Goal: Entertainment & Leisure: Browse casually

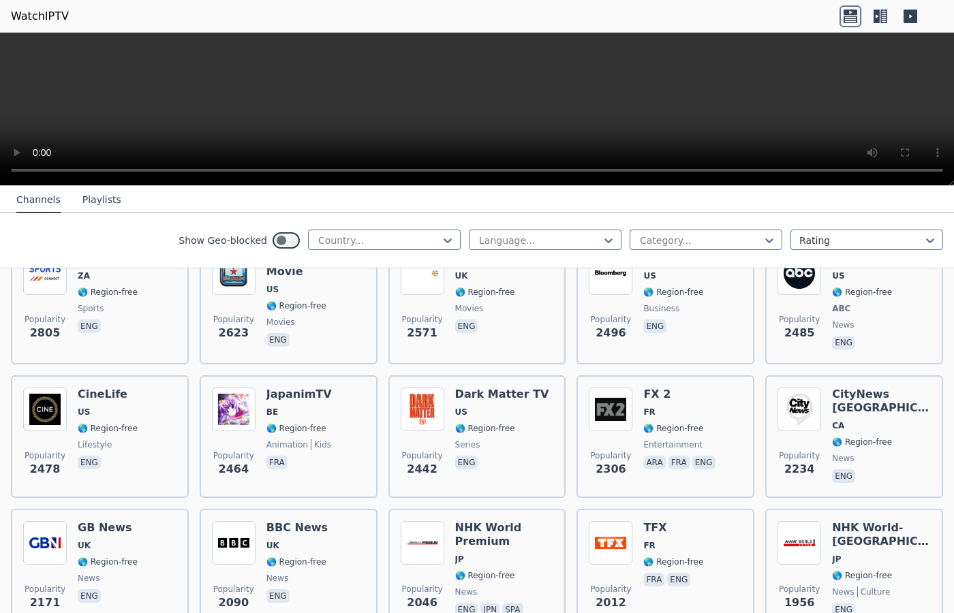
scroll to position [626, 0]
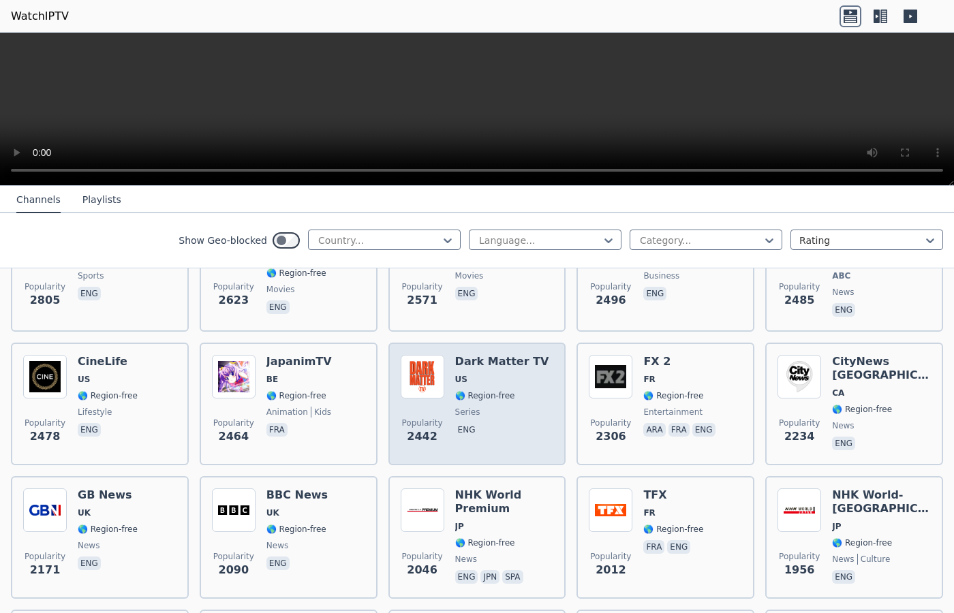
click at [484, 362] on h6 "Dark Matter TV" at bounding box center [502, 362] width 94 height 14
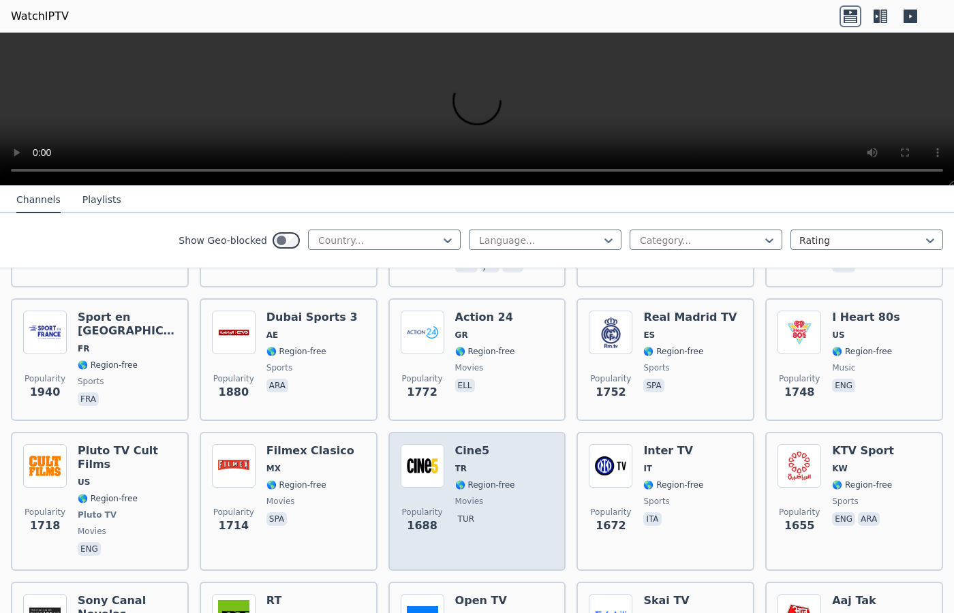
scroll to position [938, 0]
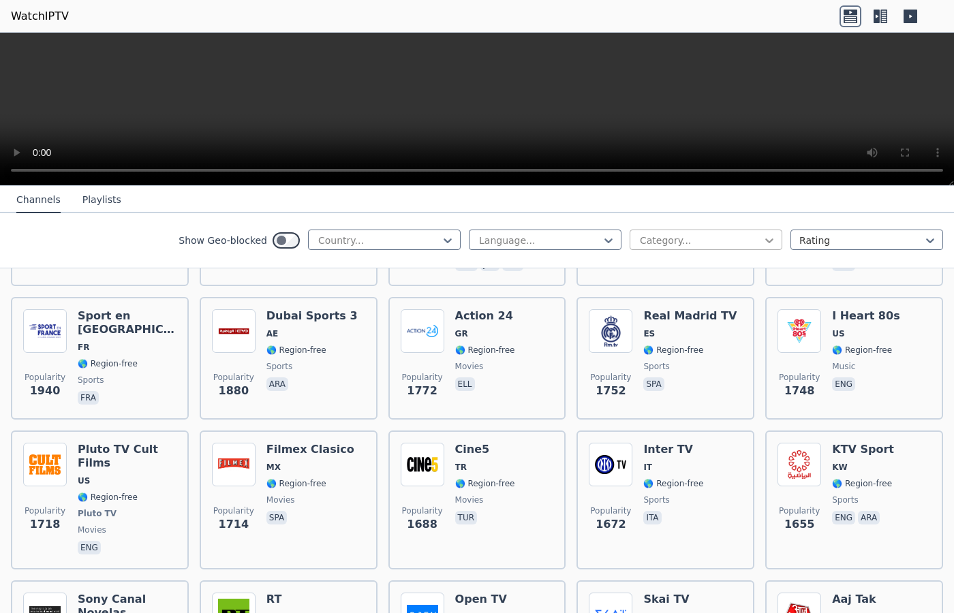
click at [772, 239] on icon at bounding box center [769, 241] width 8 height 5
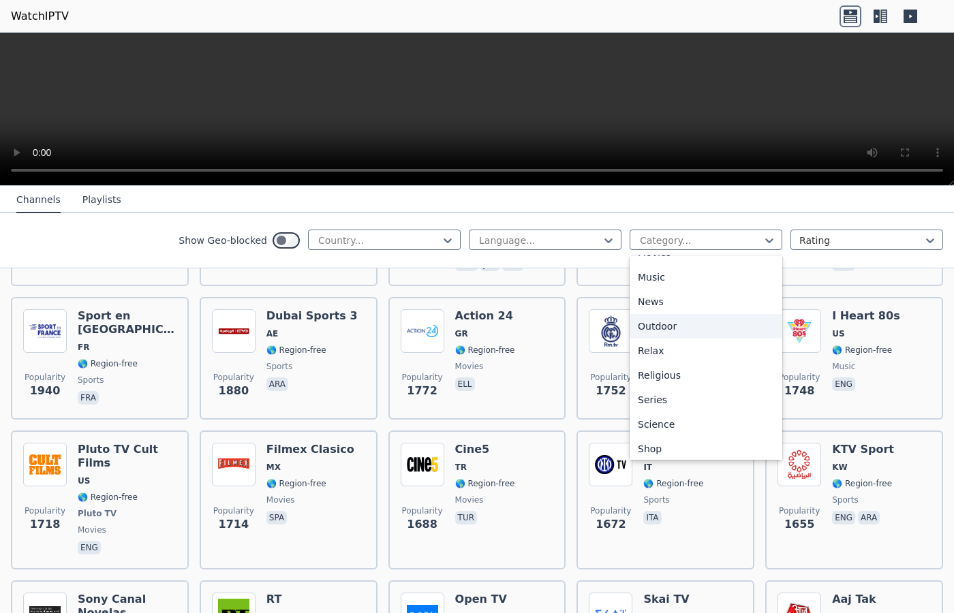
scroll to position [417, 0]
click at [705, 315] on div "Relax" at bounding box center [706, 319] width 153 height 25
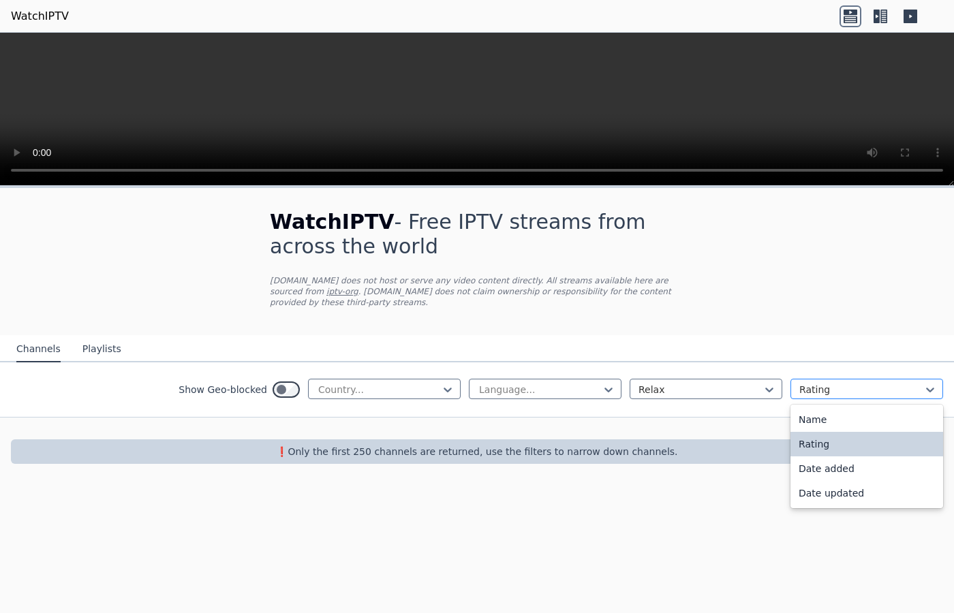
click at [875, 390] on div at bounding box center [861, 390] width 124 height 14
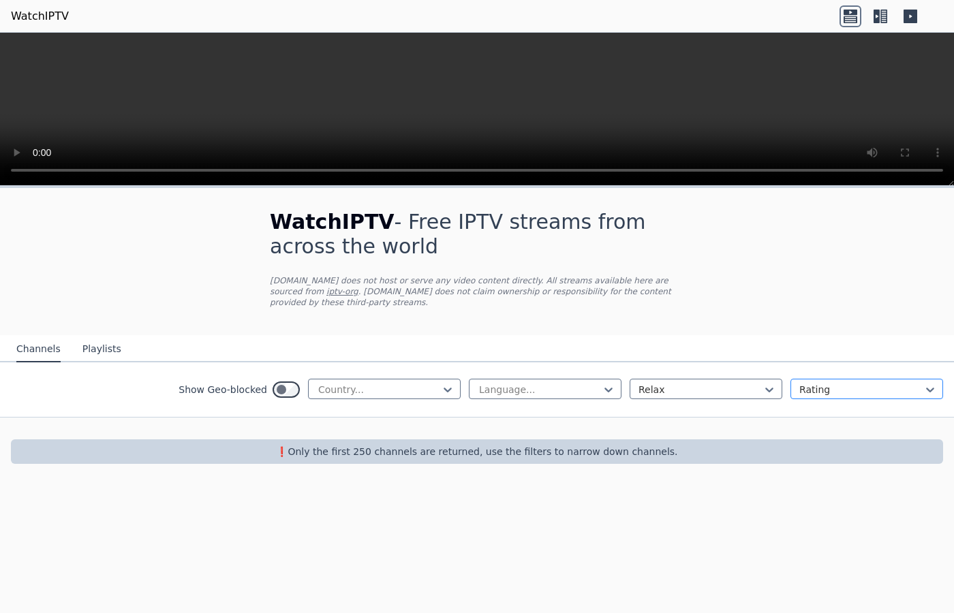
click at [875, 390] on div at bounding box center [861, 390] width 124 height 14
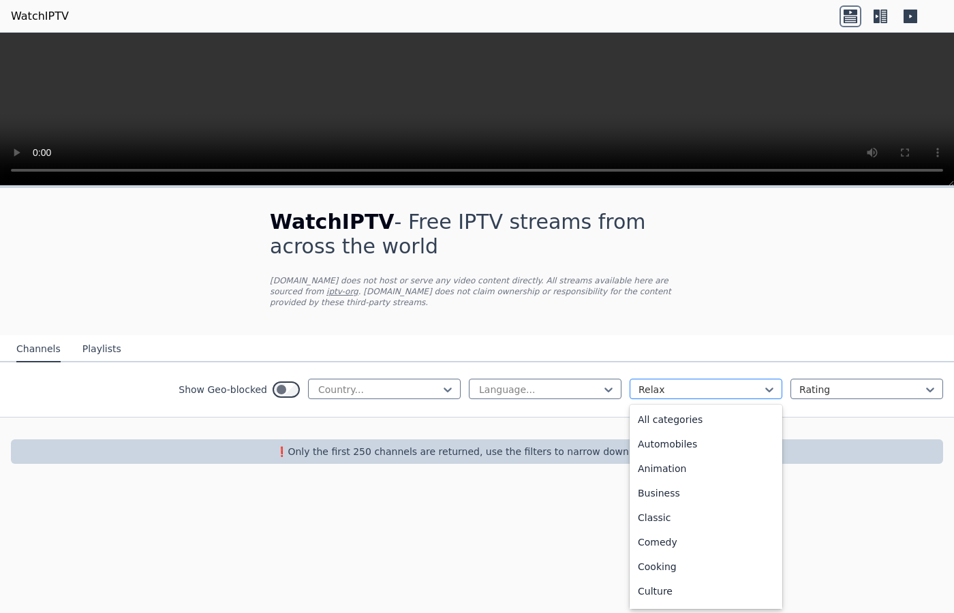
click at [762, 389] on div at bounding box center [701, 390] width 124 height 14
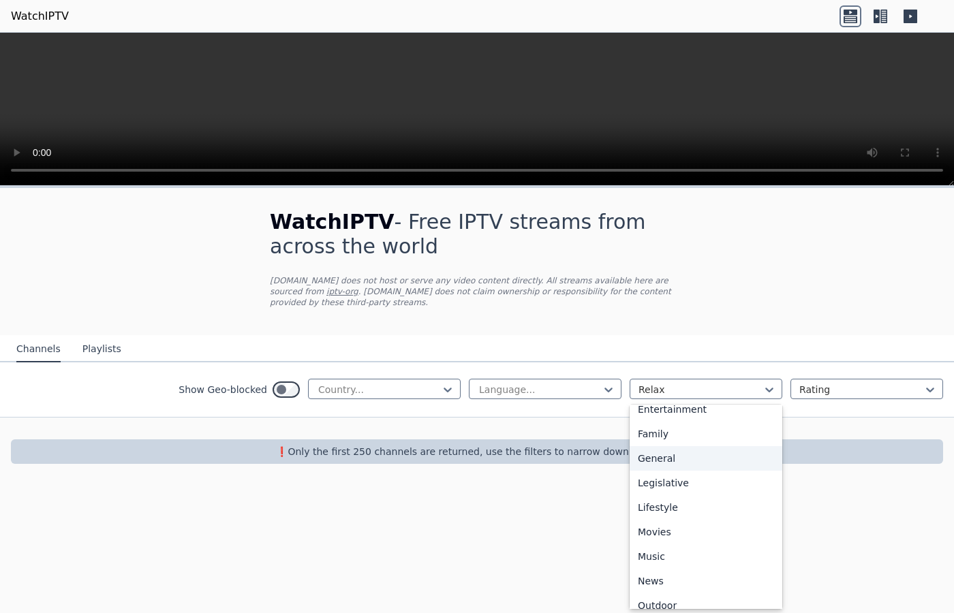
scroll to position [255, 0]
click at [678, 534] on div "Movies" at bounding box center [706, 533] width 153 height 25
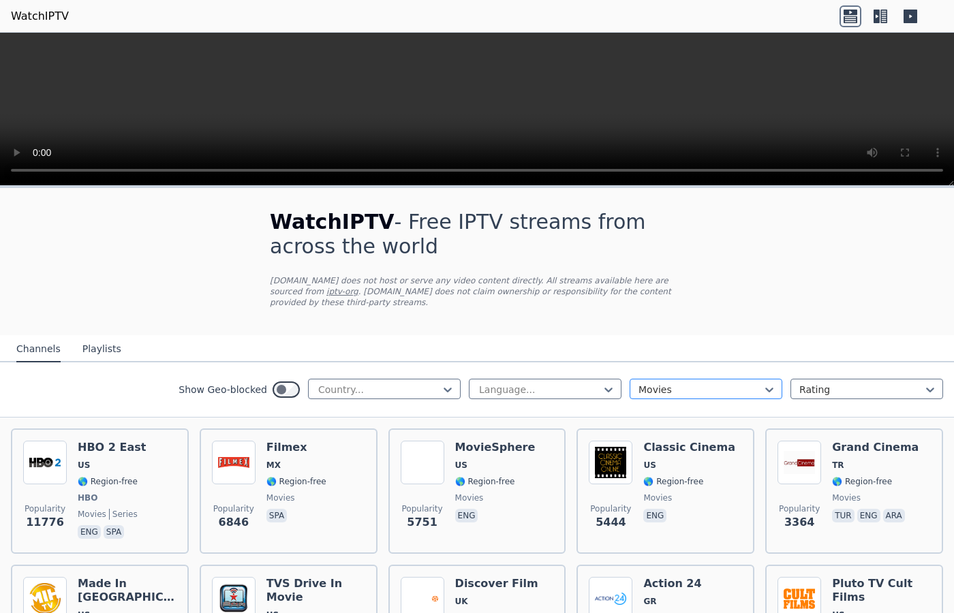
click at [730, 384] on div at bounding box center [701, 390] width 124 height 14
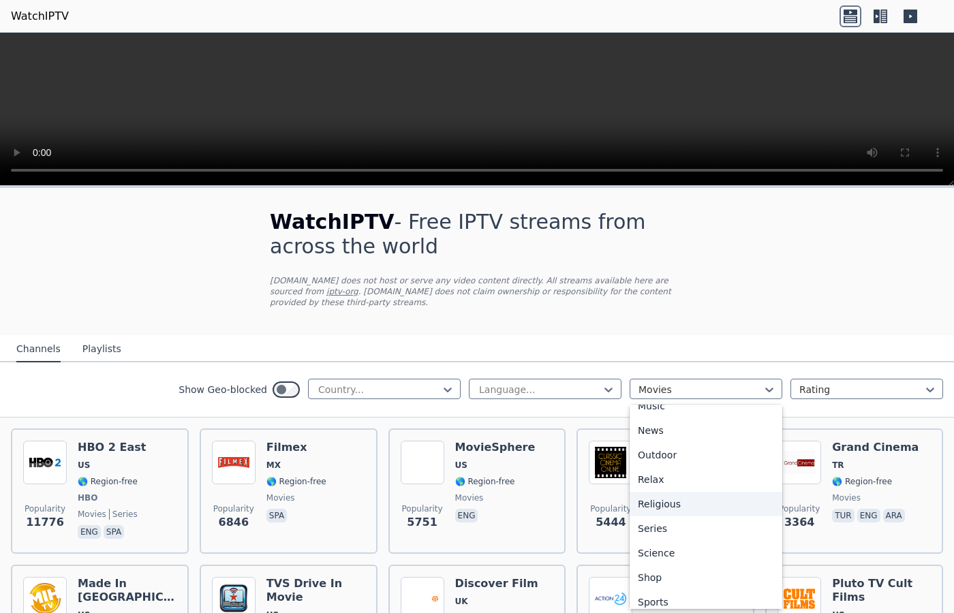
scroll to position [408, 0]
click at [700, 484] on div "Relax" at bounding box center [706, 478] width 153 height 25
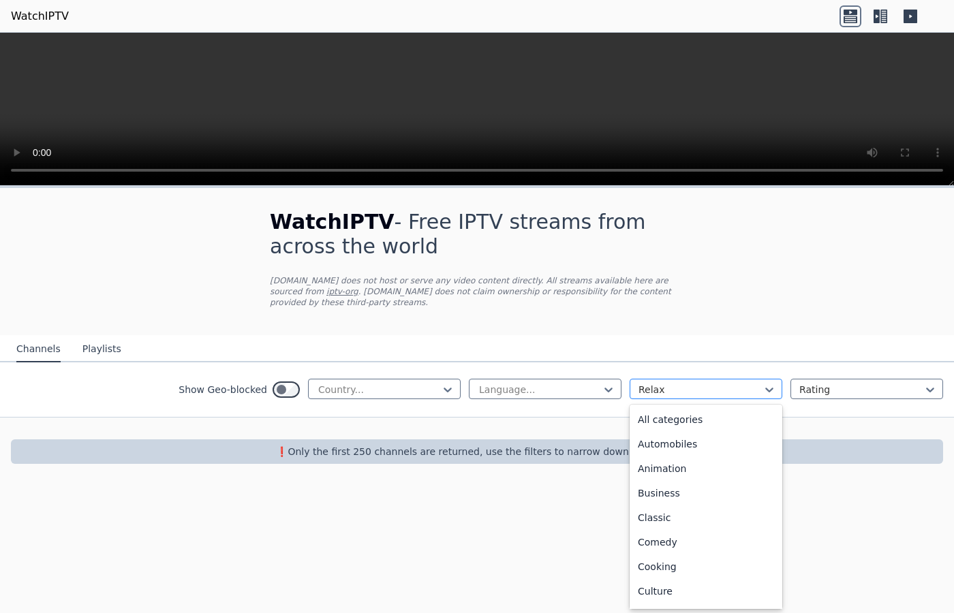
click at [693, 388] on div at bounding box center [701, 390] width 124 height 14
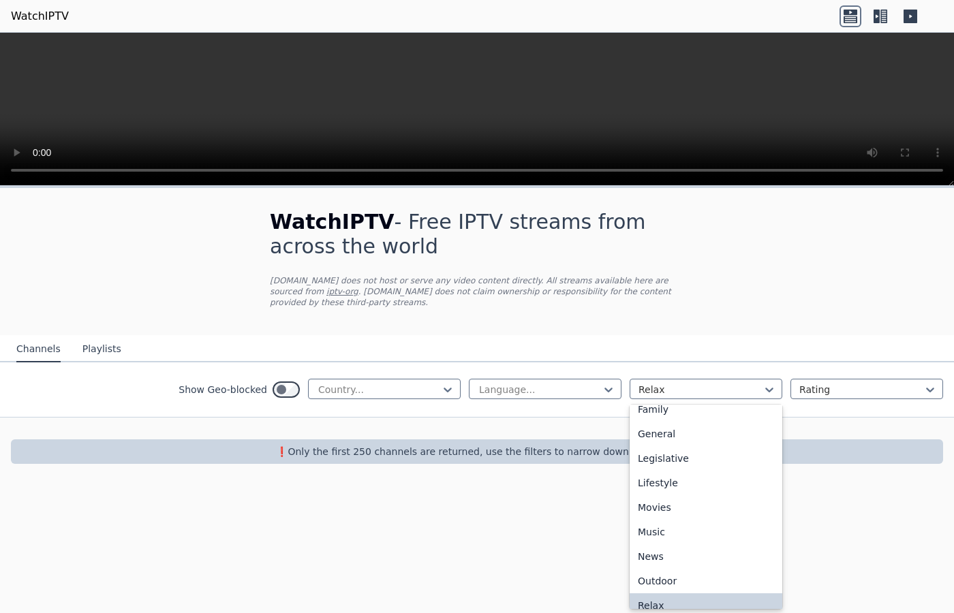
scroll to position [297, 0]
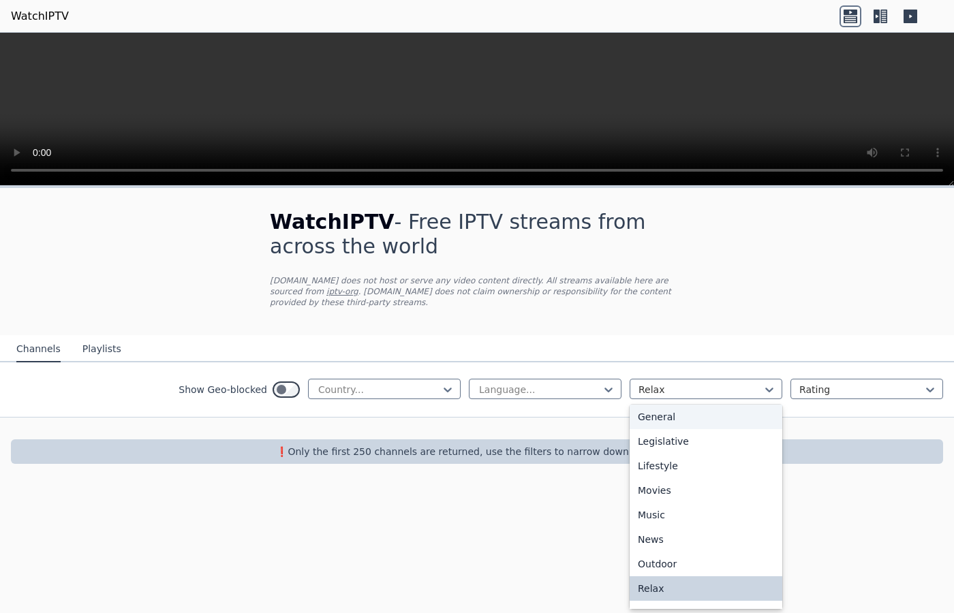
click at [682, 418] on div "General" at bounding box center [706, 417] width 153 height 25
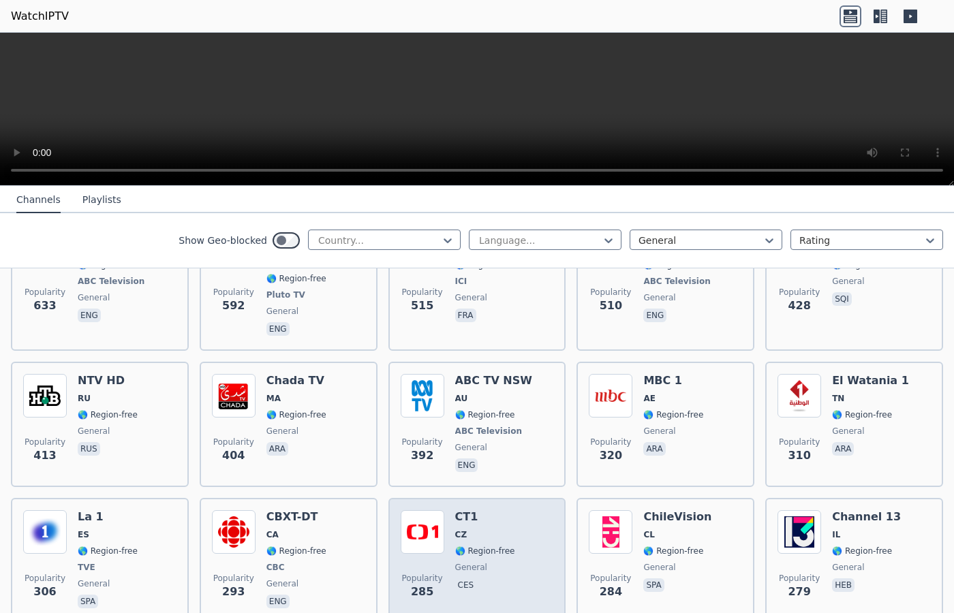
scroll to position [730, 0]
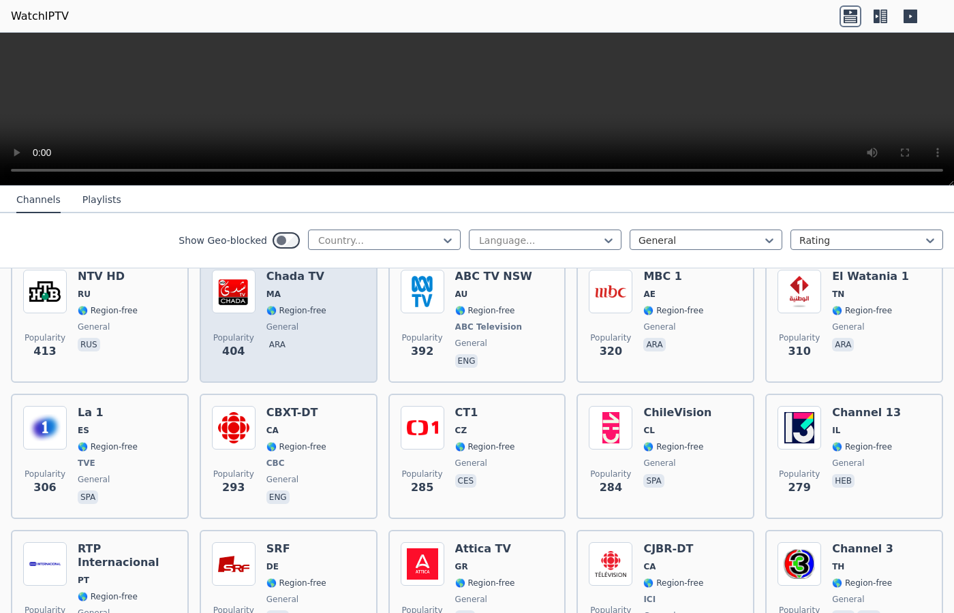
click at [352, 301] on div "Popularity 404 Chada TV MA 🌎 Region-free general ara" at bounding box center [288, 320] width 153 height 101
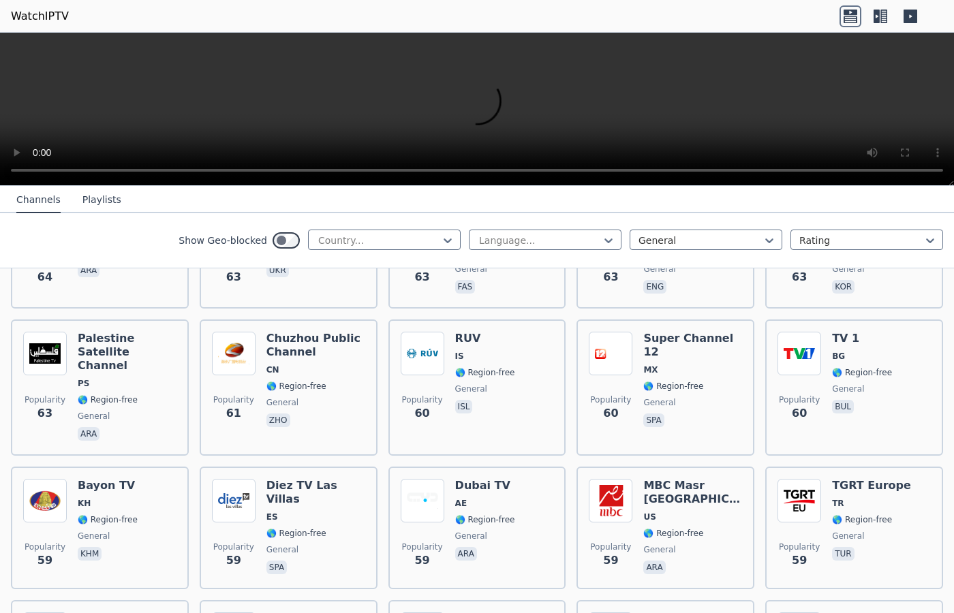
scroll to position [6641, 0]
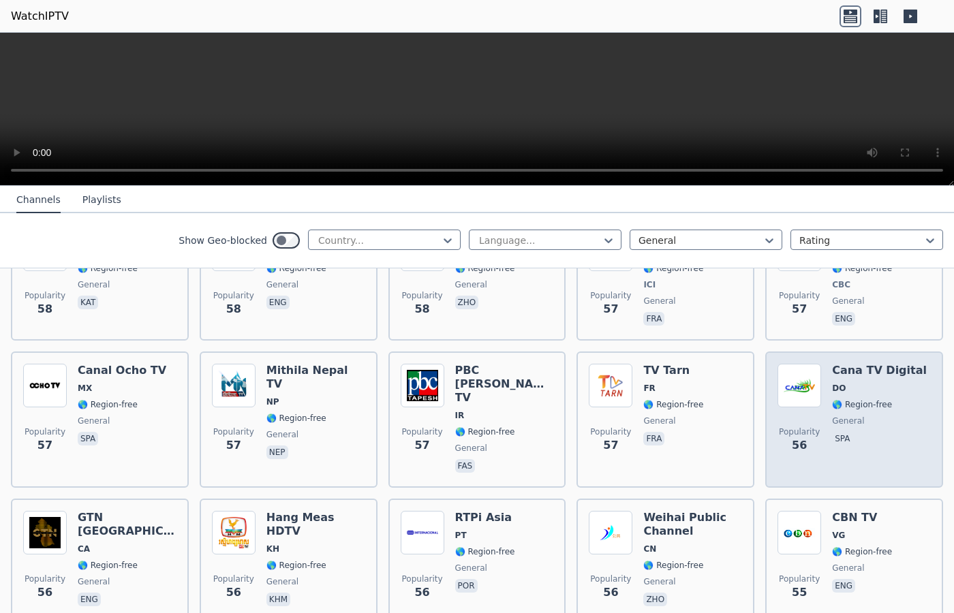
click at [867, 364] on div "Cana TV Digital DO 🌎 Region-free general spa" at bounding box center [879, 420] width 95 height 112
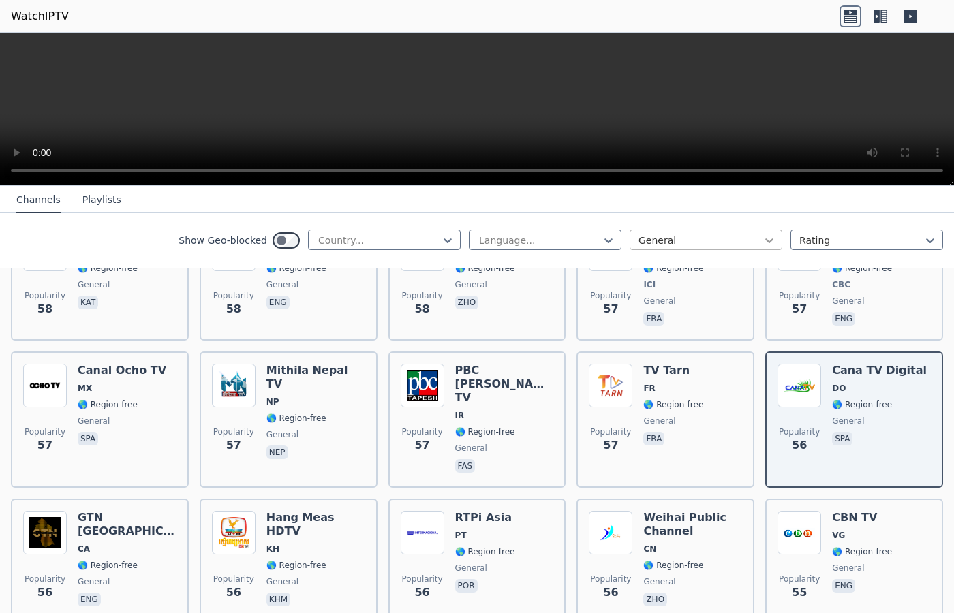
click at [770, 241] on icon at bounding box center [770, 241] width 14 height 14
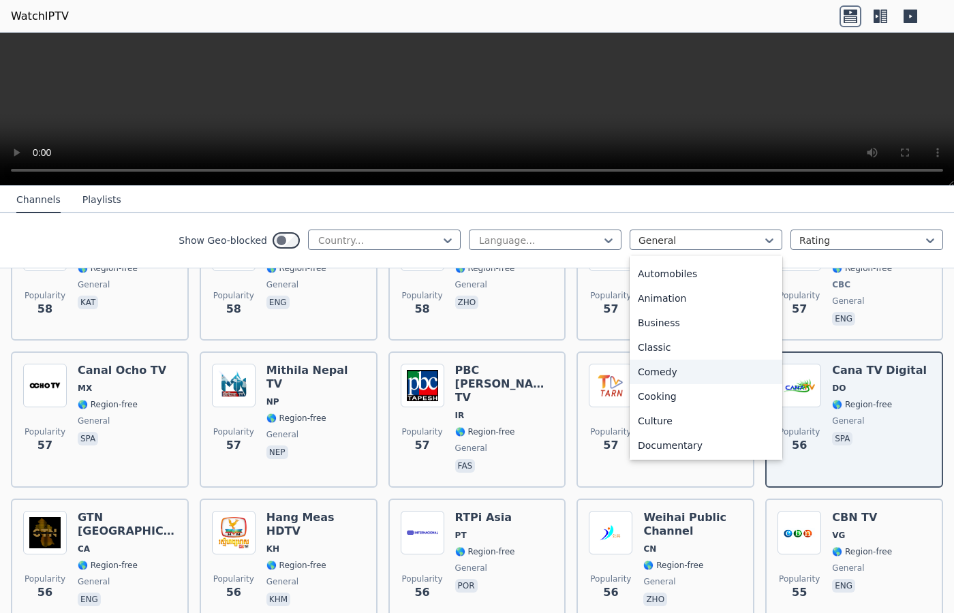
scroll to position [0, 0]
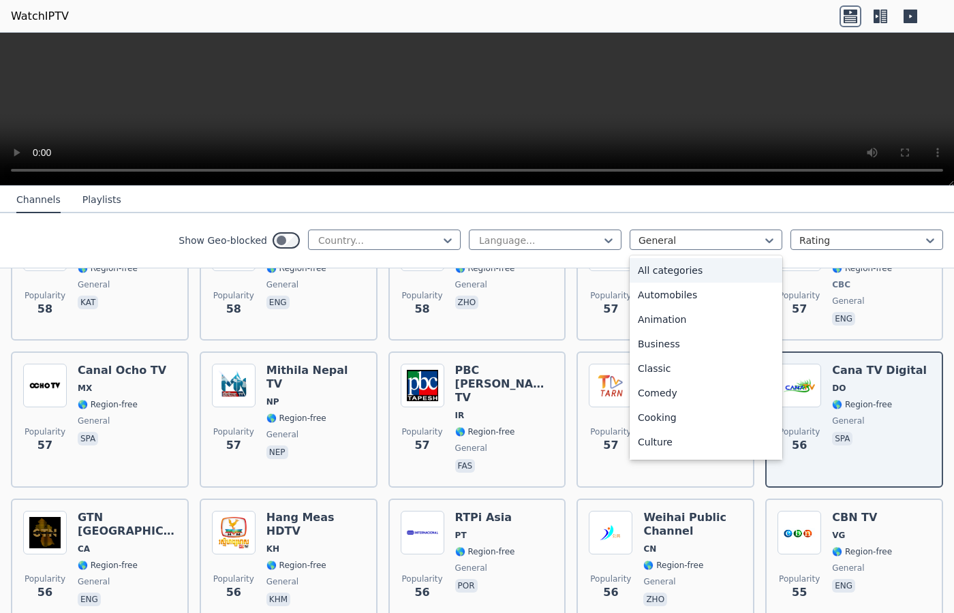
click at [713, 275] on div "All categories" at bounding box center [706, 270] width 153 height 25
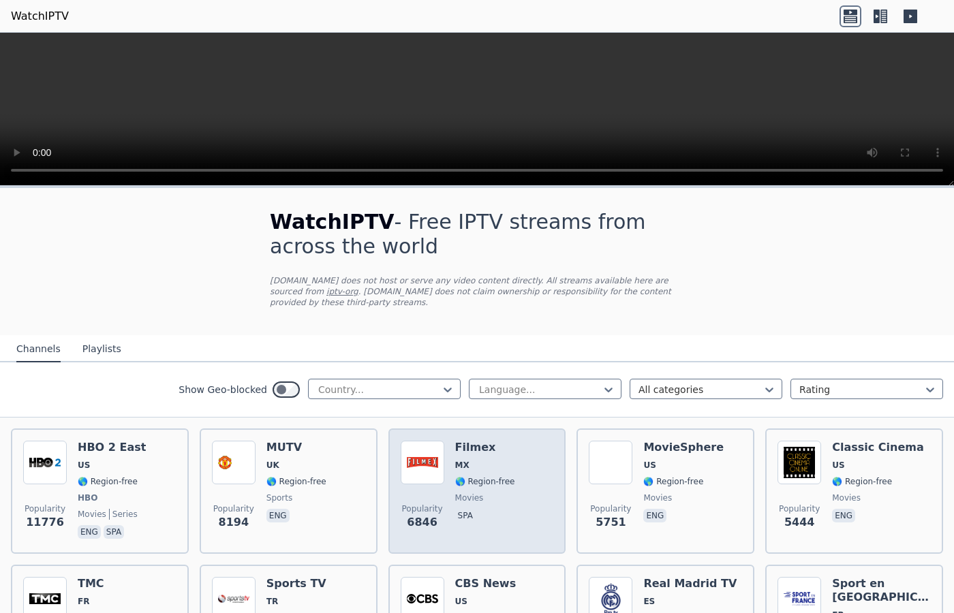
click at [514, 456] on div "Popularity 6846 Filmex MX 🌎 Region-free movies spa" at bounding box center [477, 491] width 153 height 101
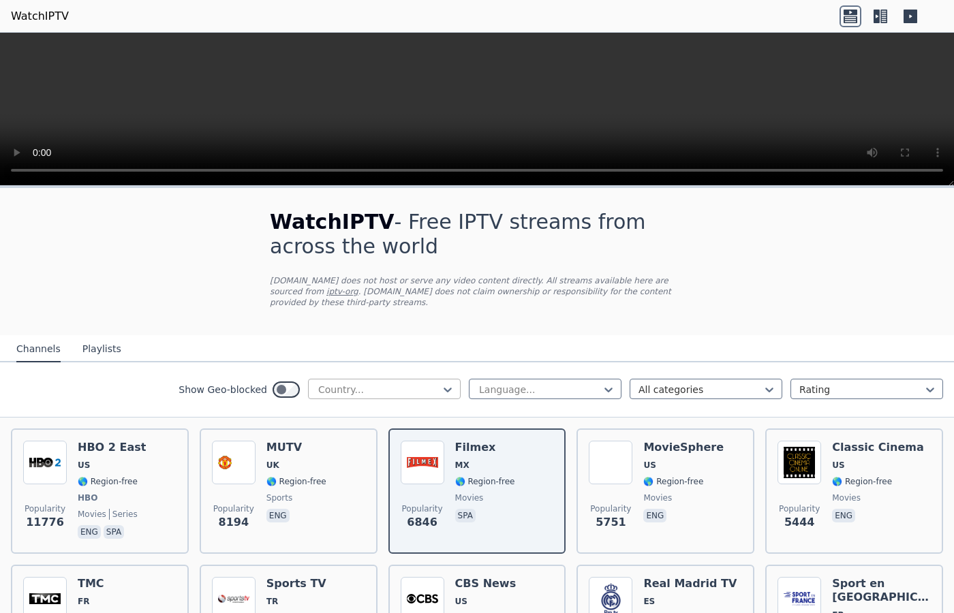
click at [455, 388] on div "Country..." at bounding box center [384, 389] width 153 height 20
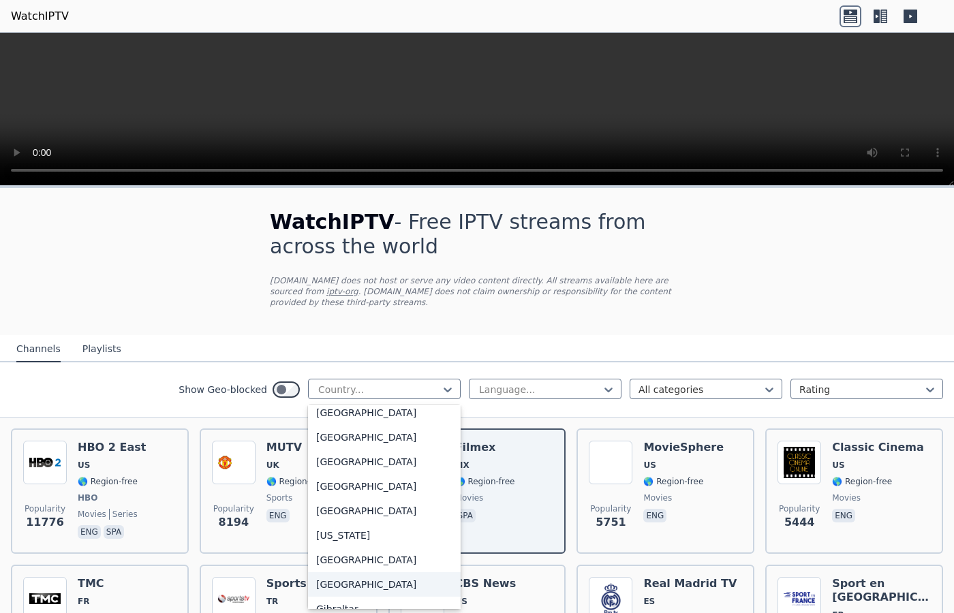
scroll to position [1564, 0]
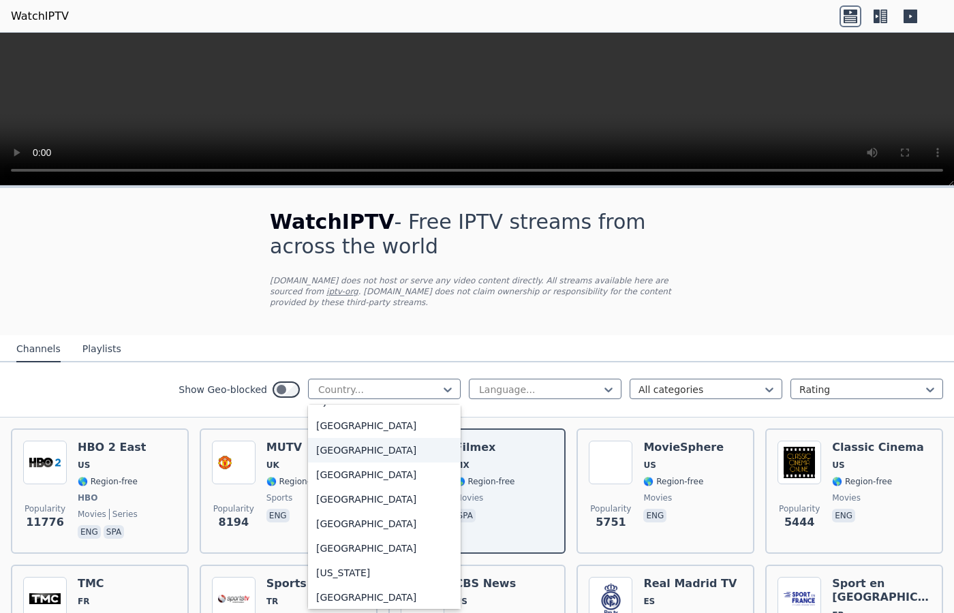
click at [360, 463] on div "[GEOGRAPHIC_DATA]" at bounding box center [384, 450] width 153 height 25
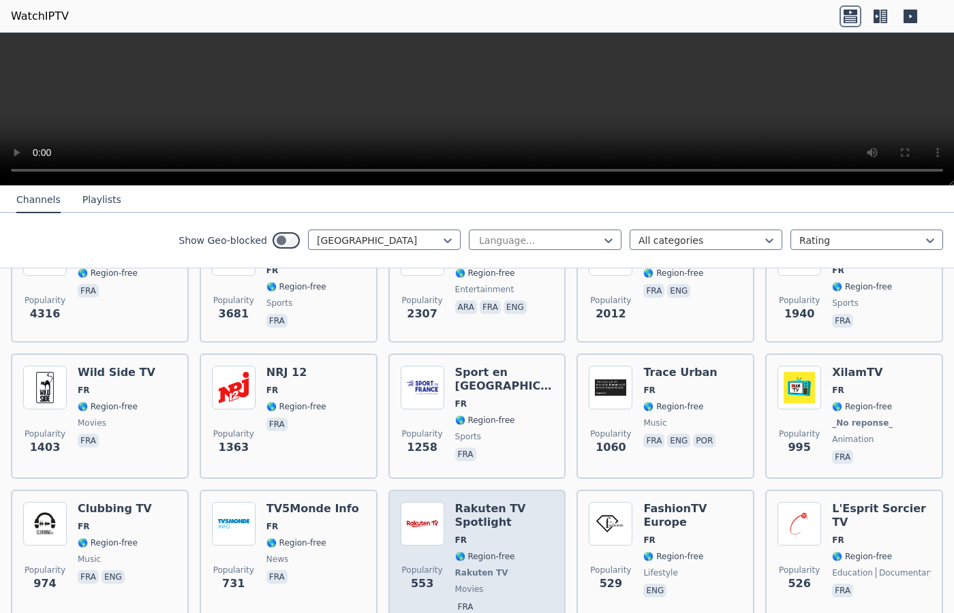
scroll to position [313, 0]
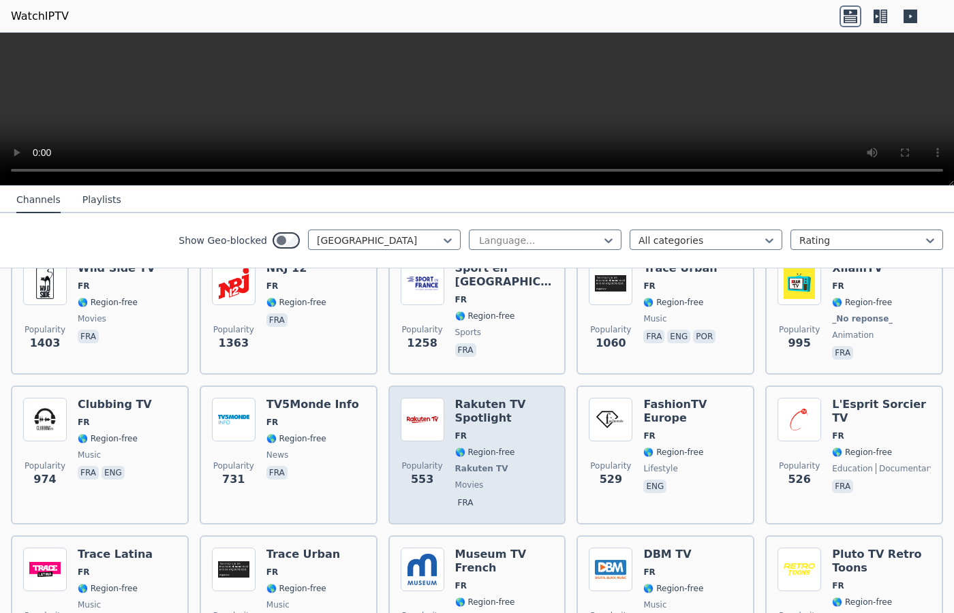
click at [532, 424] on h6 "Rakuten TV Spotlight" at bounding box center [504, 411] width 99 height 27
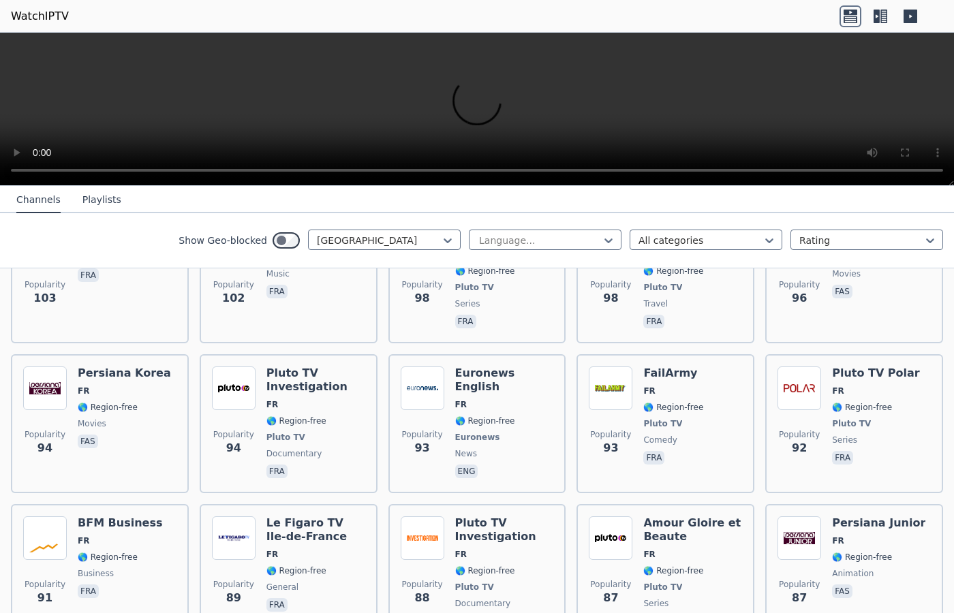
scroll to position [2294, 0]
